Goal: Entertainment & Leisure: Consume media (video, audio)

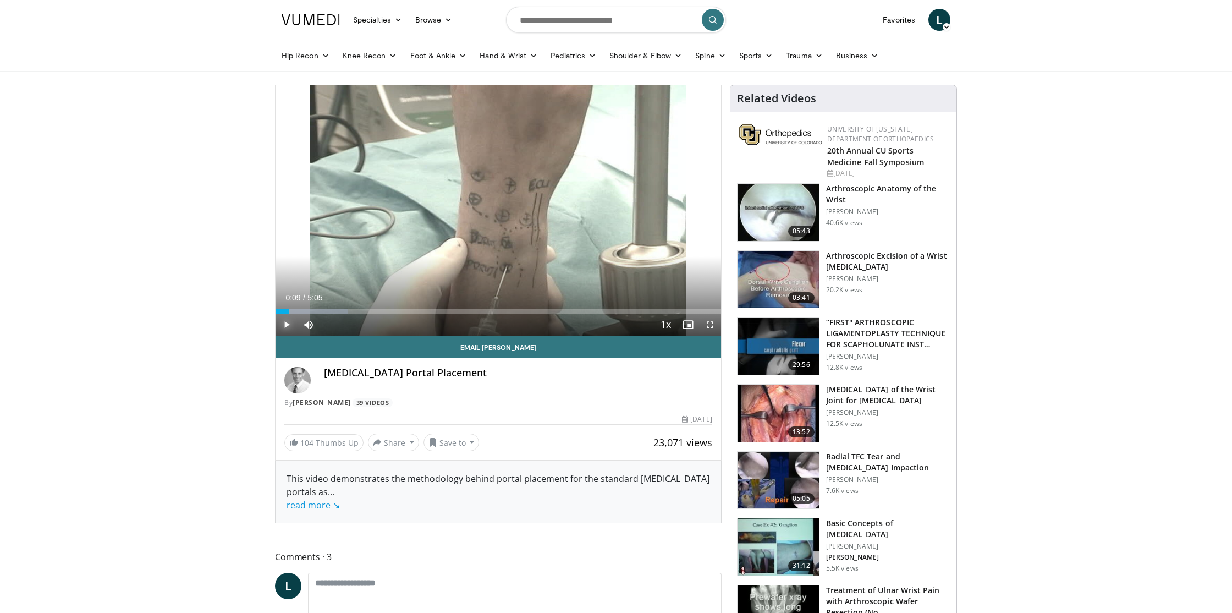
click at [287, 322] on span "Video Player" at bounding box center [287, 325] width 22 height 22
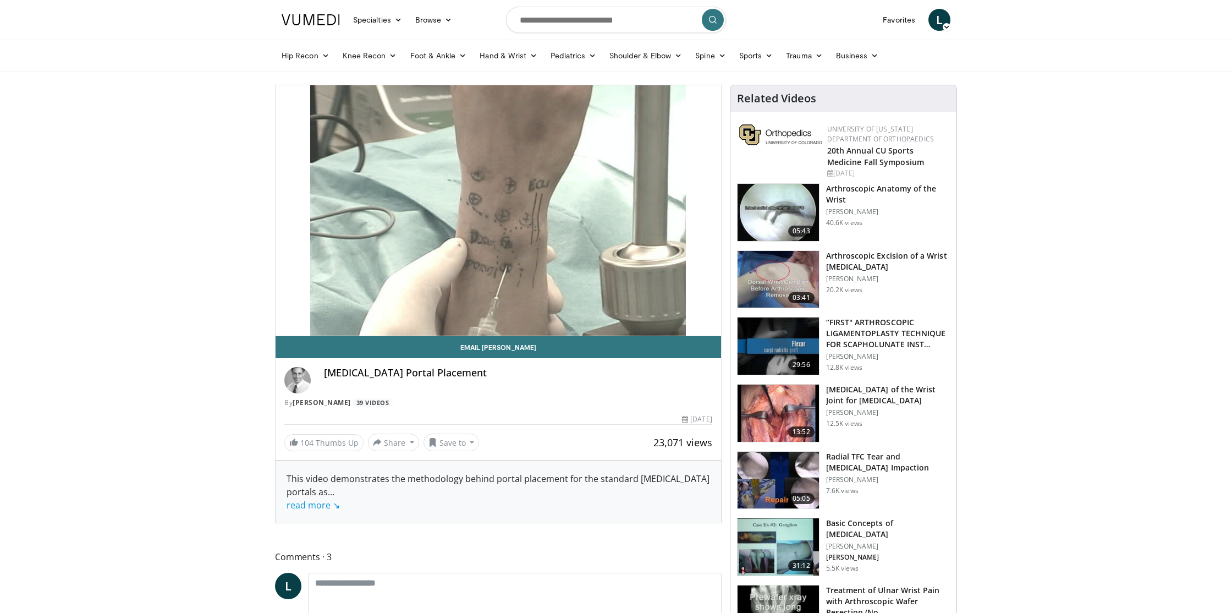
click at [772, 203] on img at bounding box center [778, 212] width 81 height 57
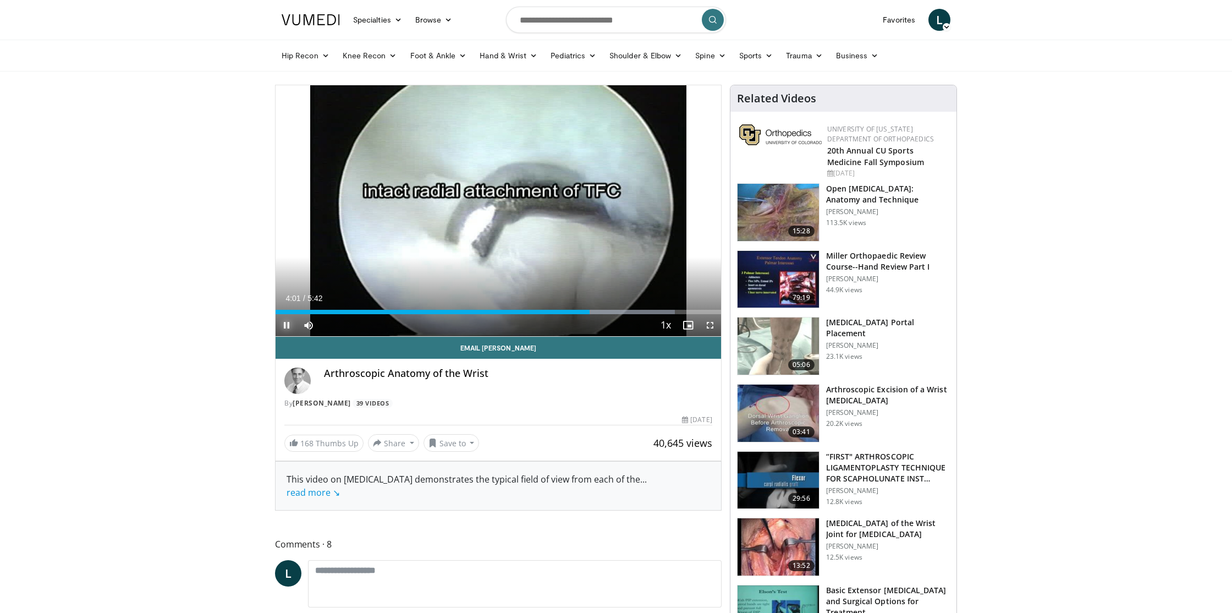
click at [292, 325] on span "Video Player" at bounding box center [287, 325] width 22 height 22
